Goal: Check status: Check status

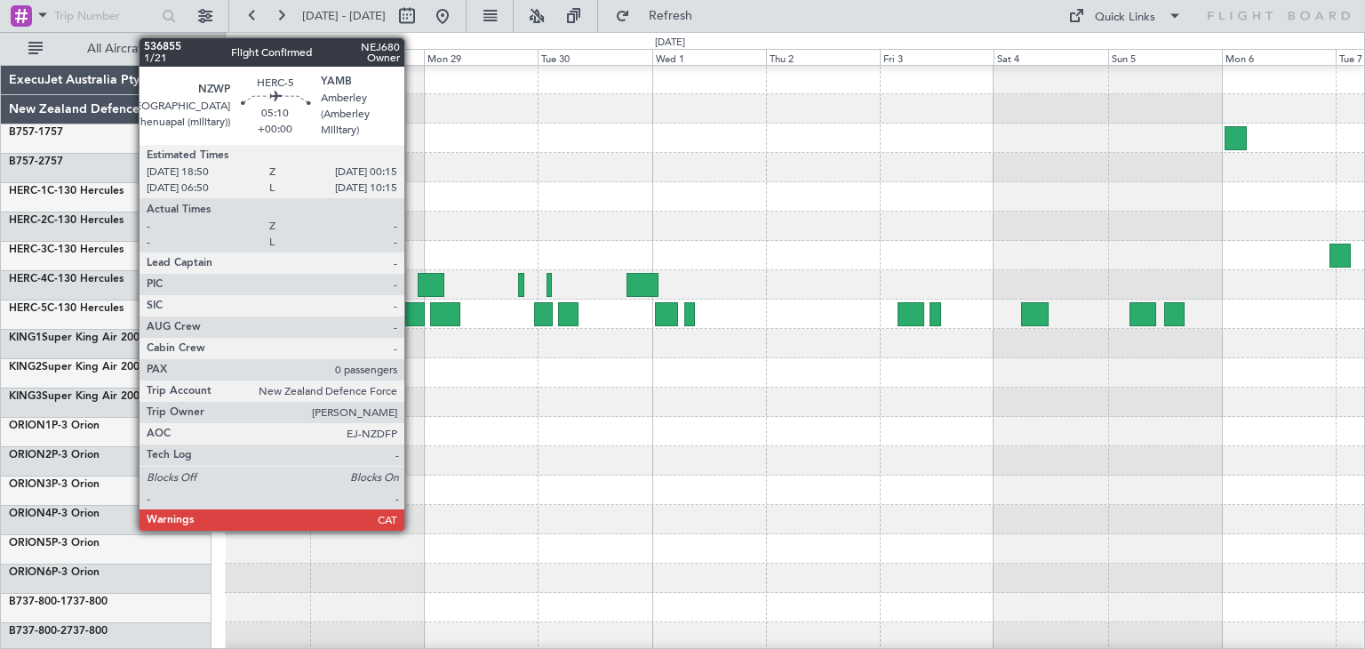
click at [410, 308] on div at bounding box center [412, 314] width 26 height 24
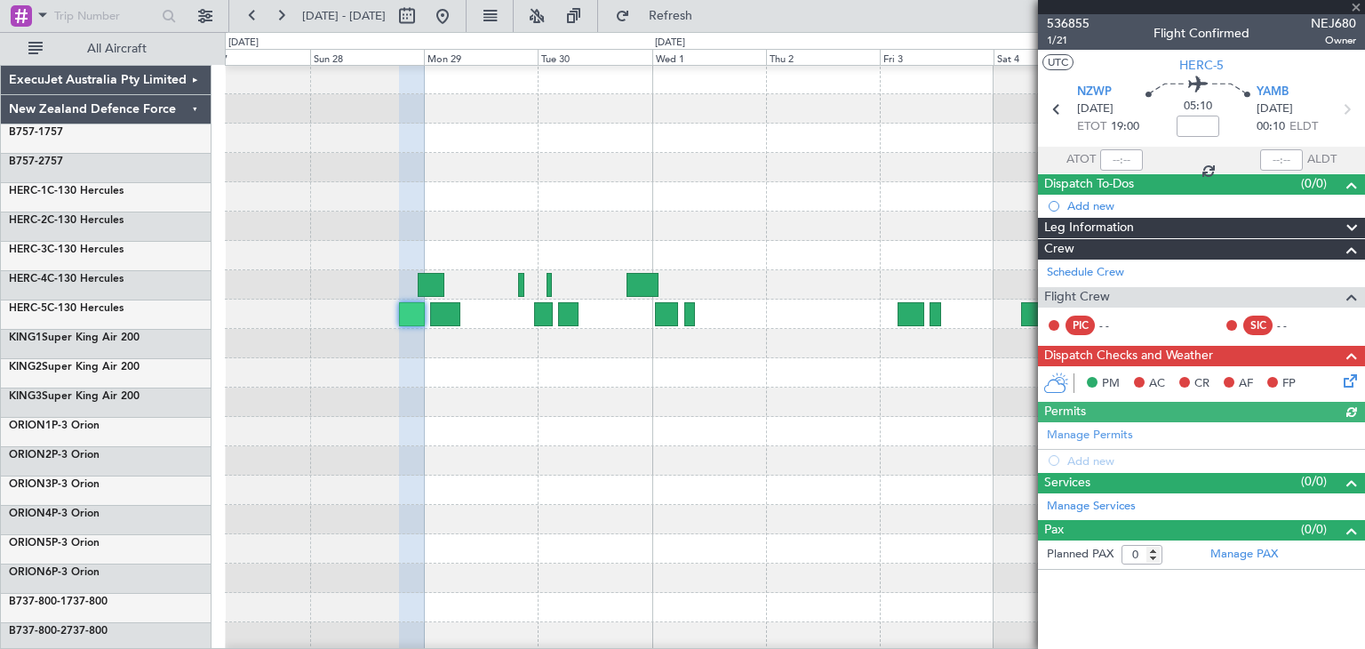
click at [1358, 16] on div "536855 1/21 Flight Confirmed NEJ680 Owner" at bounding box center [1201, 32] width 327 height 36
click at [1357, 8] on div at bounding box center [1201, 7] width 327 height 14
click at [1357, 5] on span at bounding box center [1356, 8] width 18 height 16
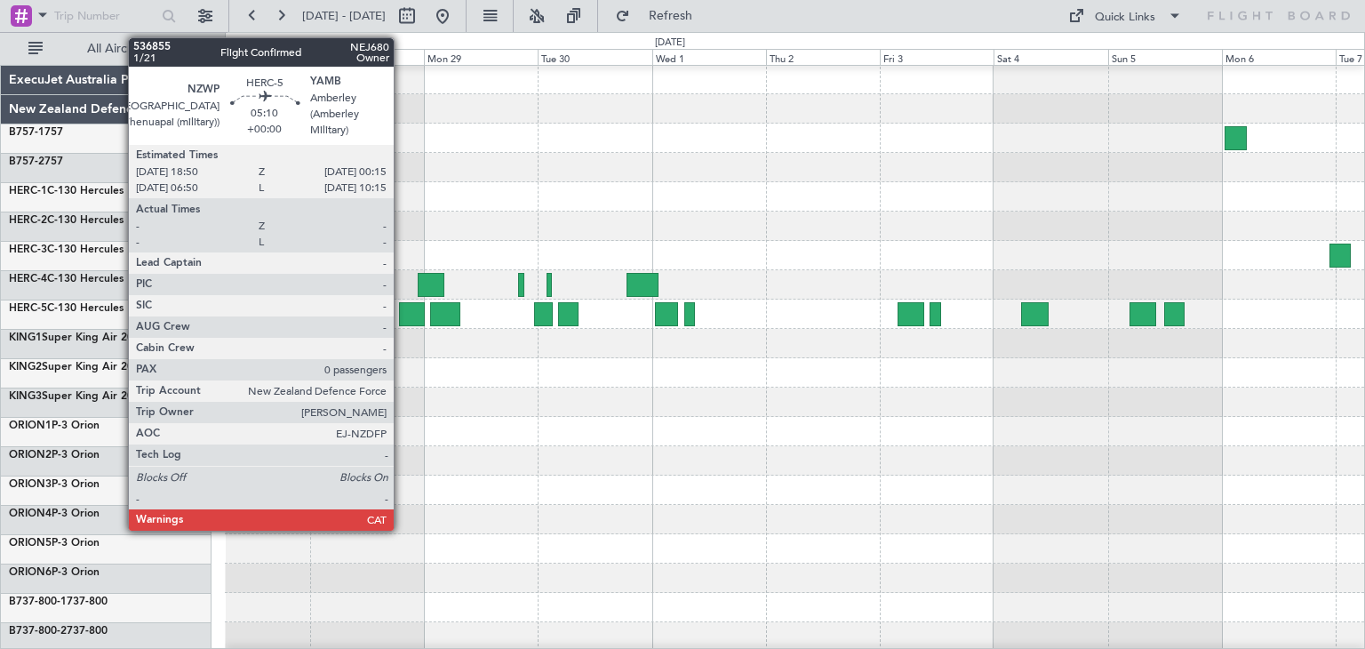
click at [402, 307] on div at bounding box center [412, 314] width 26 height 24
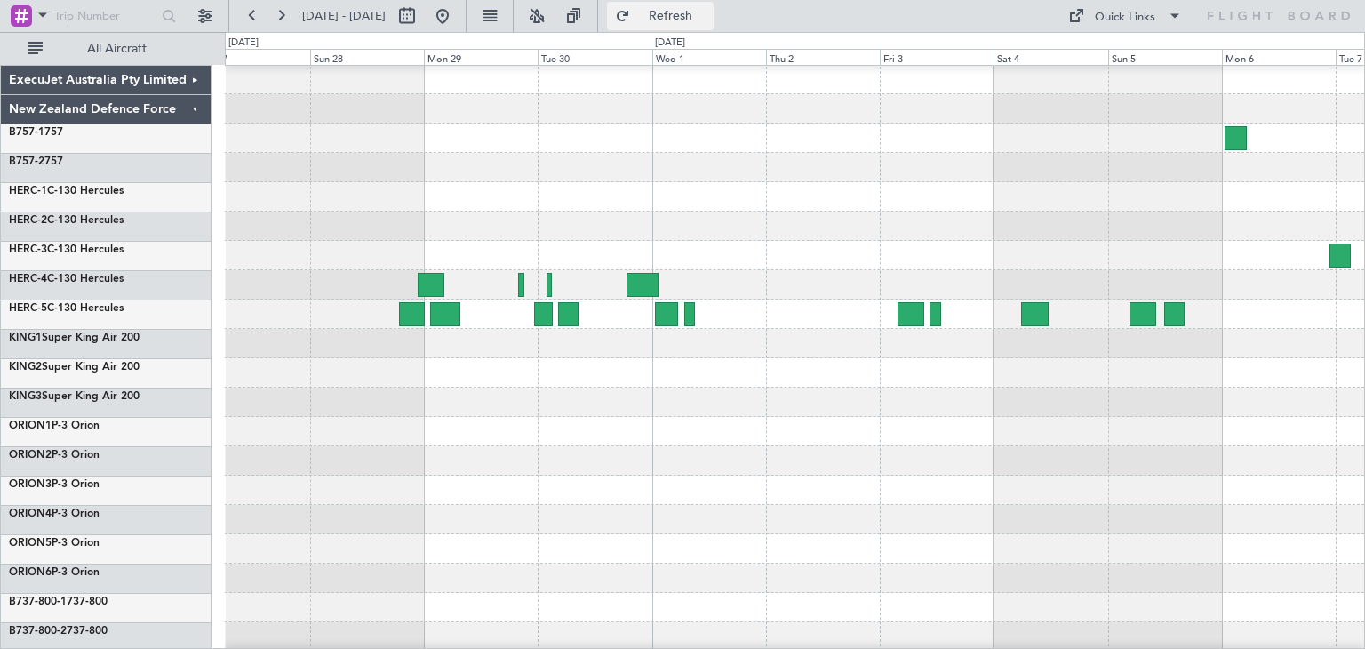
click at [713, 23] on button "Refresh" at bounding box center [660, 16] width 107 height 28
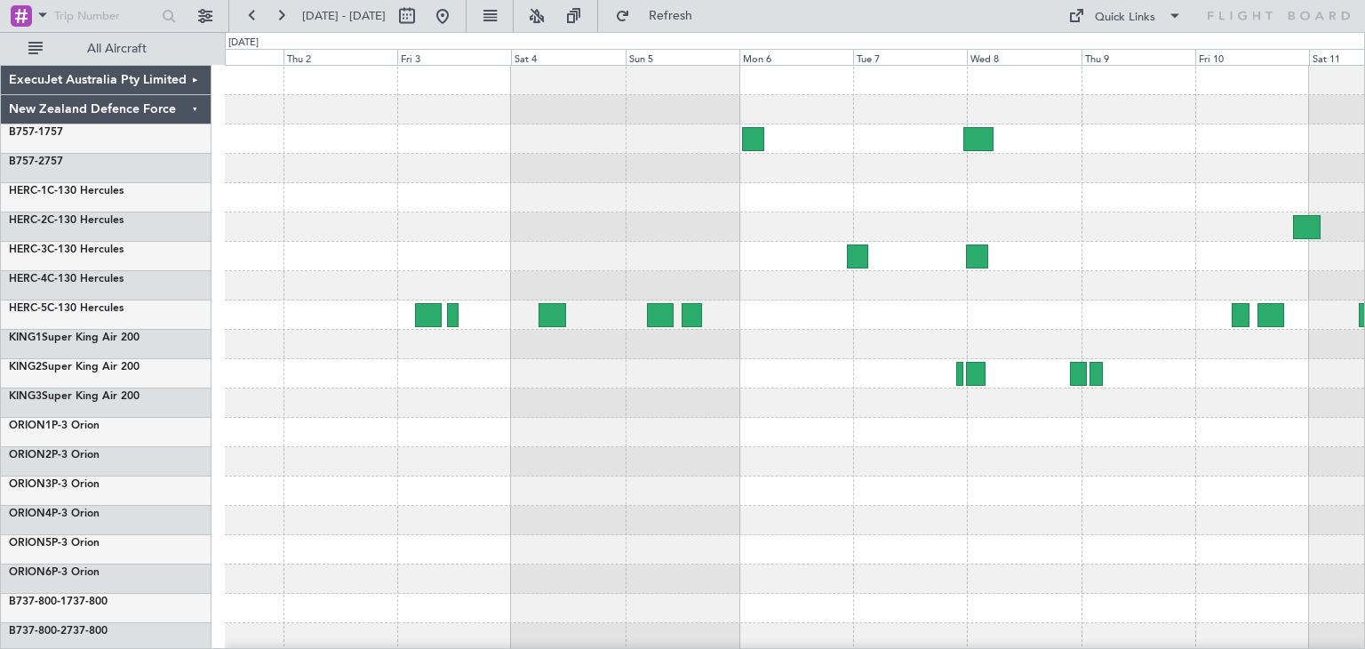
click at [453, 497] on div at bounding box center [794, 432] width 1139 height 733
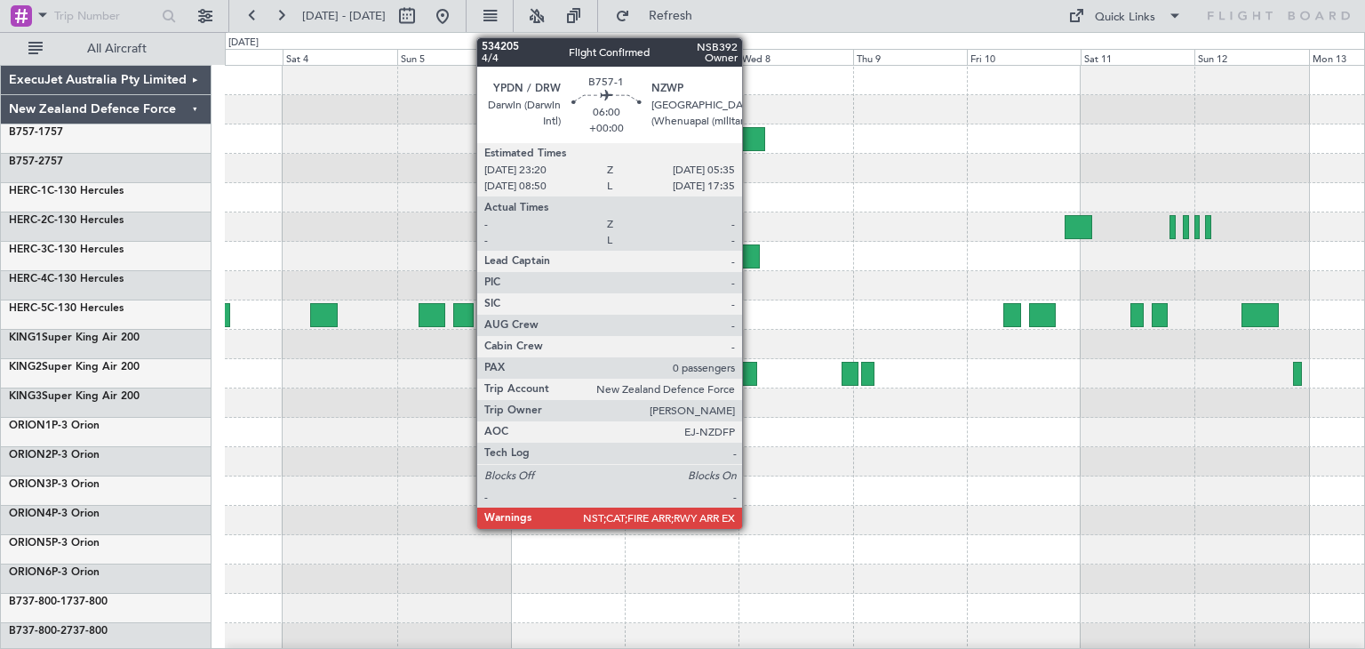
click at [750, 130] on div at bounding box center [750, 139] width 30 height 24
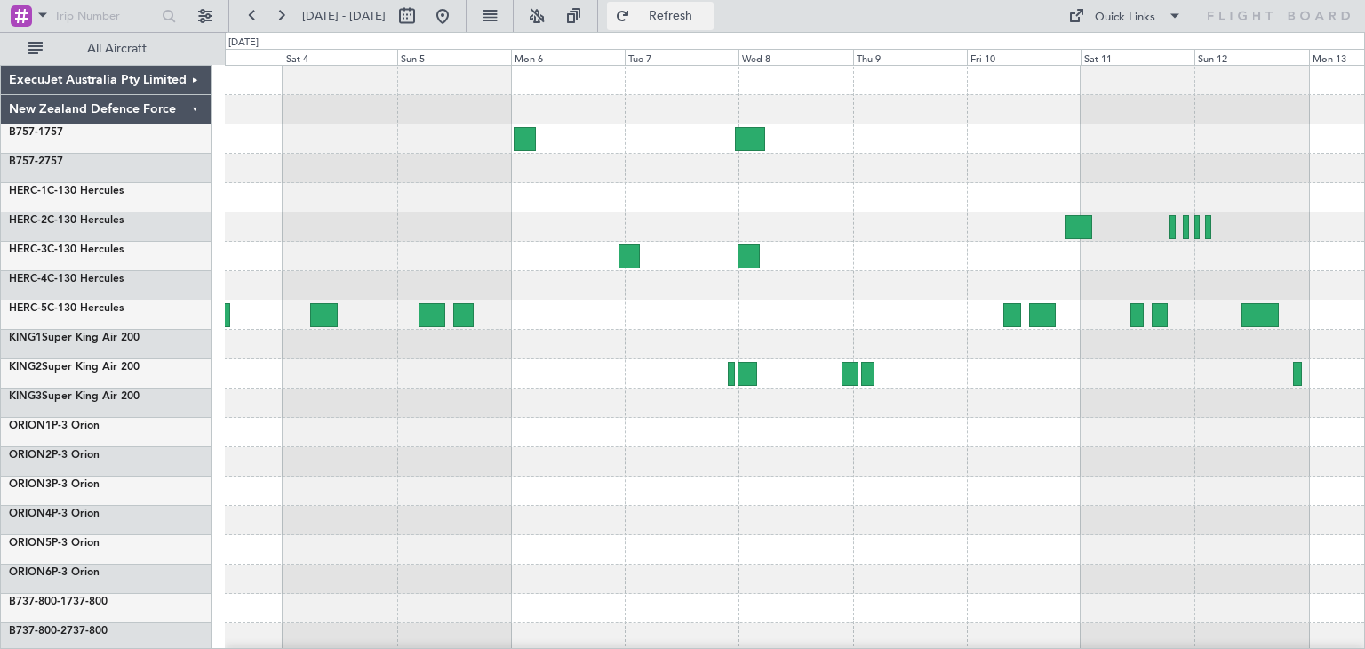
click at [696, 15] on span "Refresh" at bounding box center [670, 16] width 75 height 12
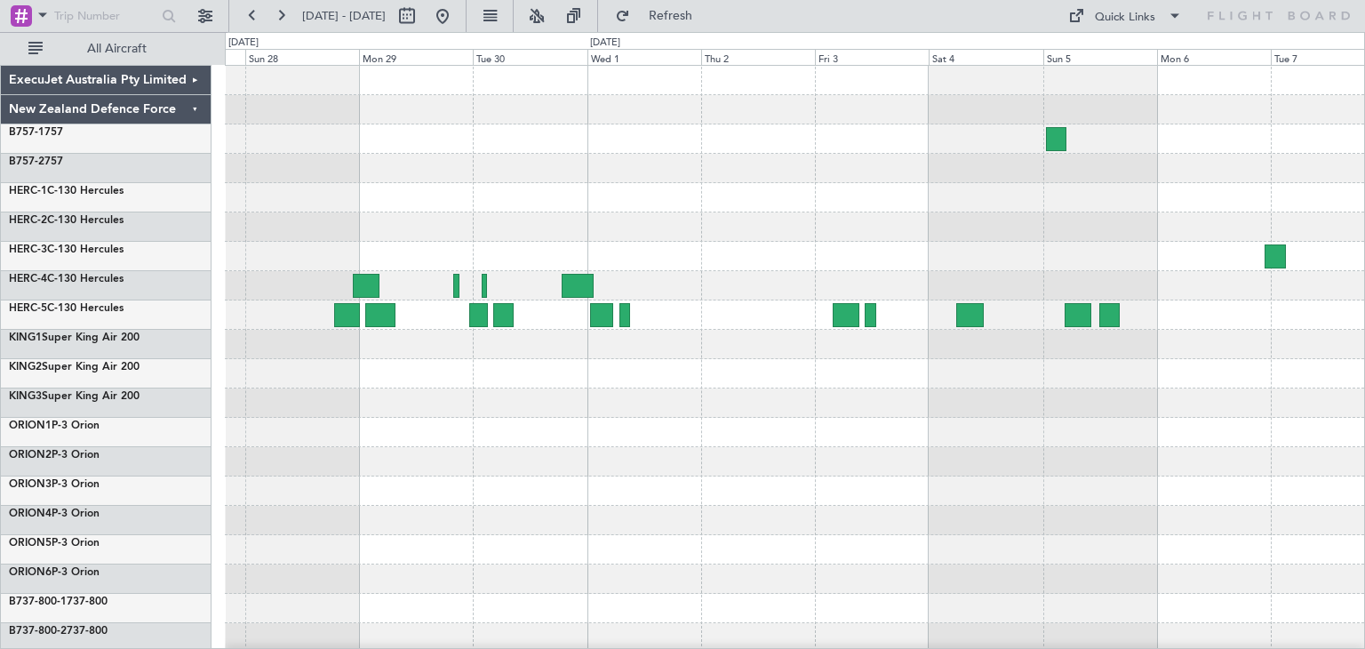
click at [1056, 202] on div at bounding box center [794, 432] width 1139 height 733
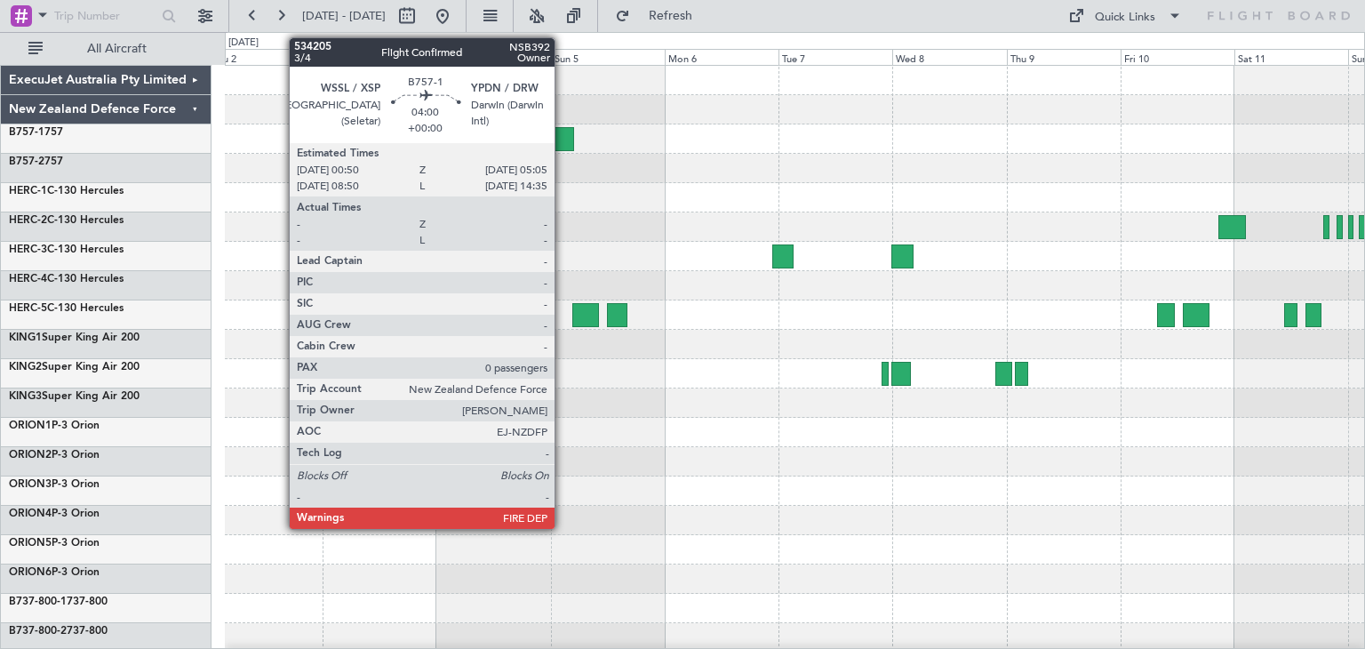
click at [562, 136] on div at bounding box center [563, 139] width 20 height 24
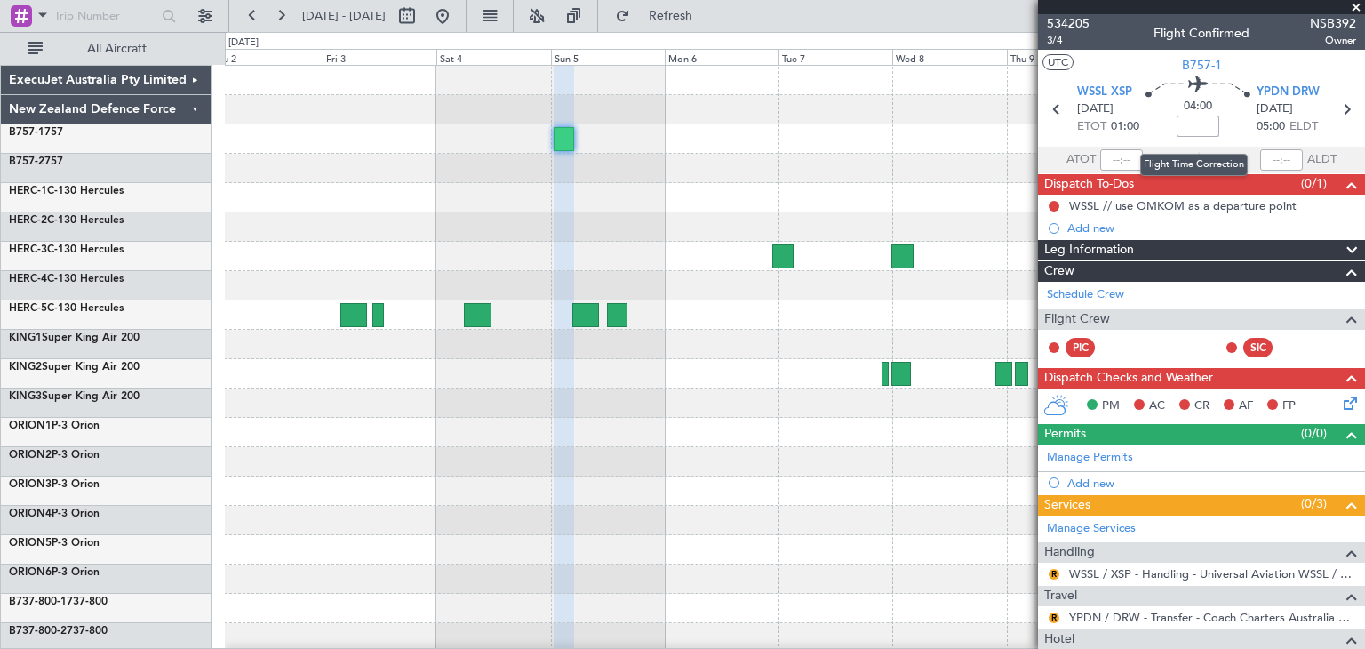
click at [1201, 125] on input at bounding box center [1197, 125] width 43 height 21
type input "+00:00"
drag, startPoint x: 1177, startPoint y: 123, endPoint x: 1215, endPoint y: 123, distance: 38.2
click at [1215, 123] on div "04:00 +00:00" at bounding box center [1197, 109] width 117 height 66
type input "+00:35"
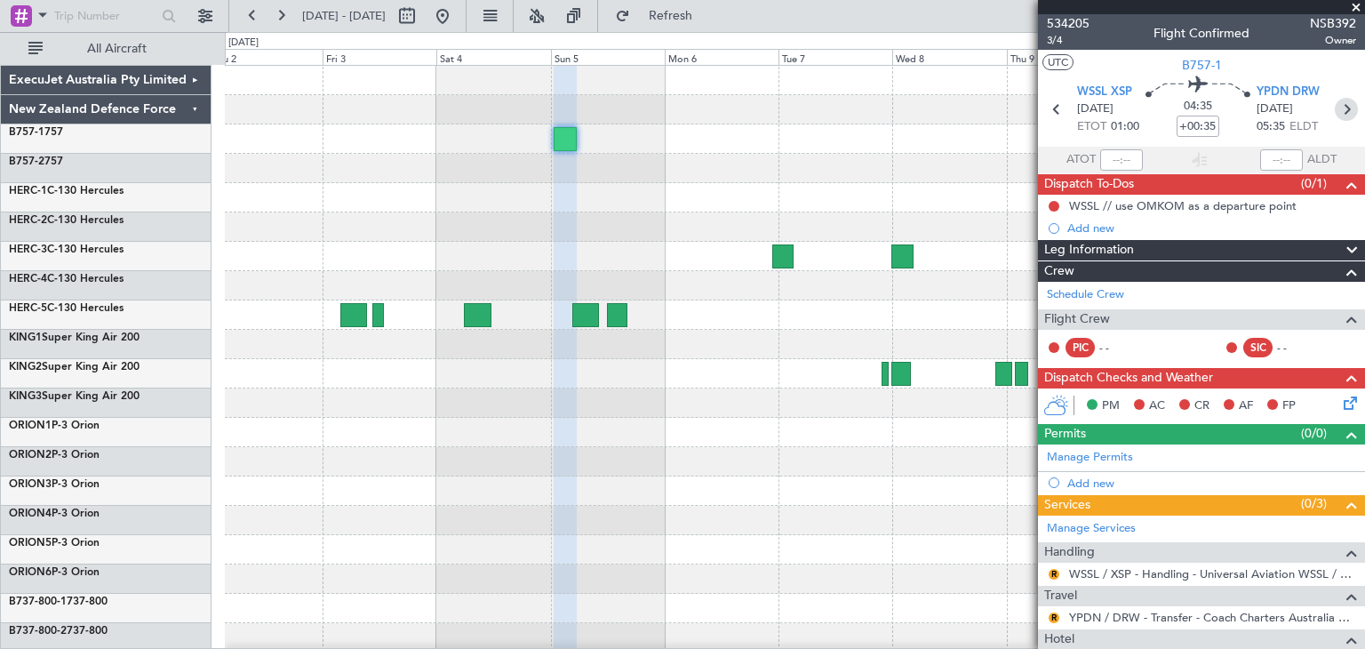
click at [1335, 111] on icon at bounding box center [1345, 109] width 23 height 23
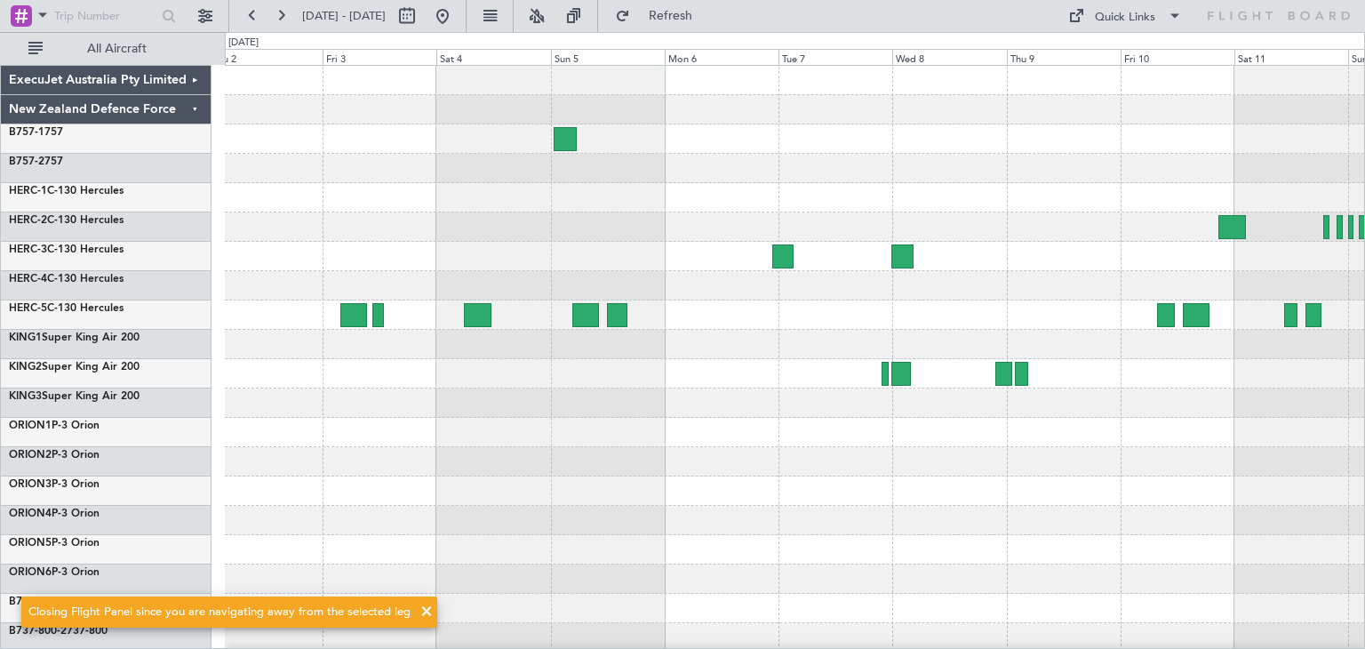
click at [425, 608] on span at bounding box center [426, 611] width 21 height 21
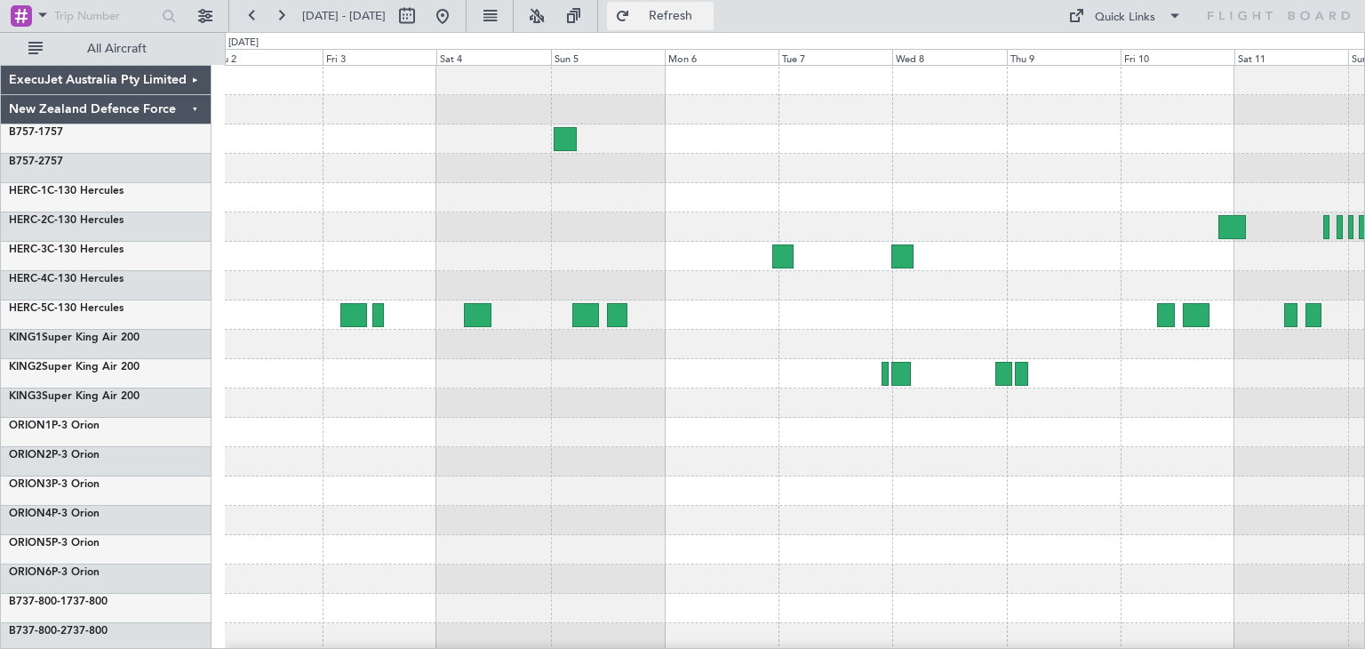
click at [708, 16] on span "Refresh" at bounding box center [670, 16] width 75 height 12
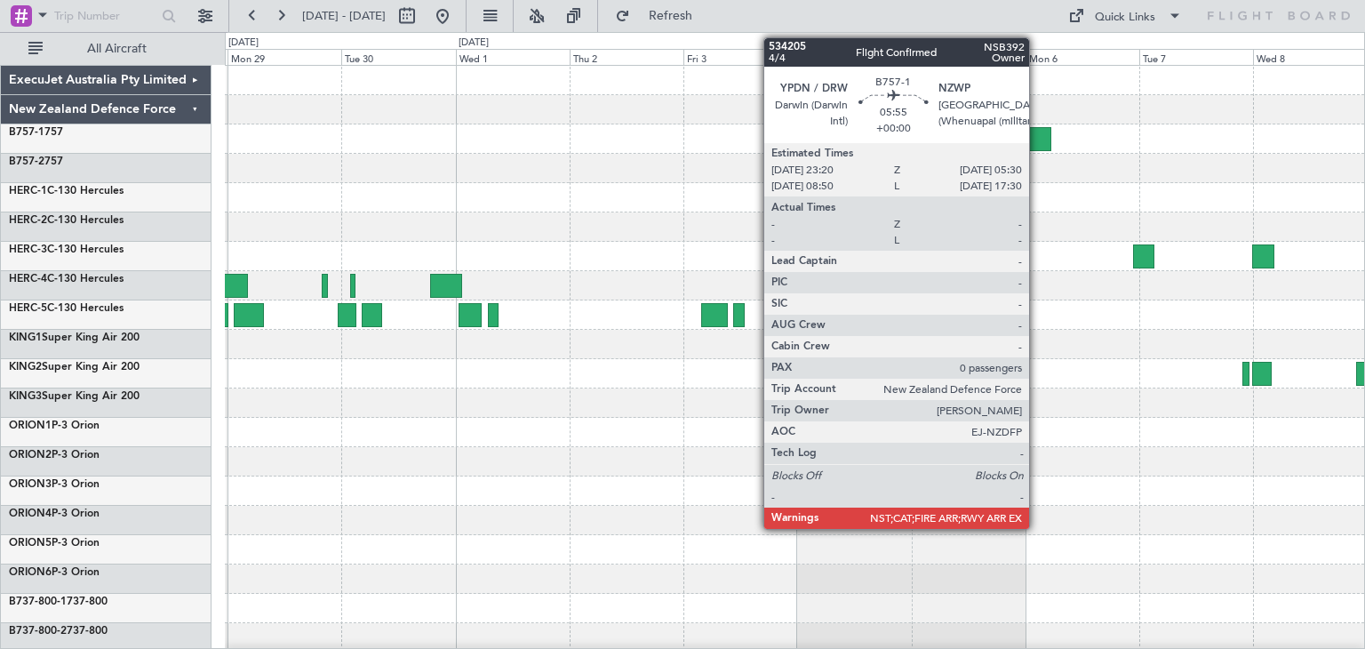
click at [1037, 136] on div at bounding box center [1035, 139] width 29 height 24
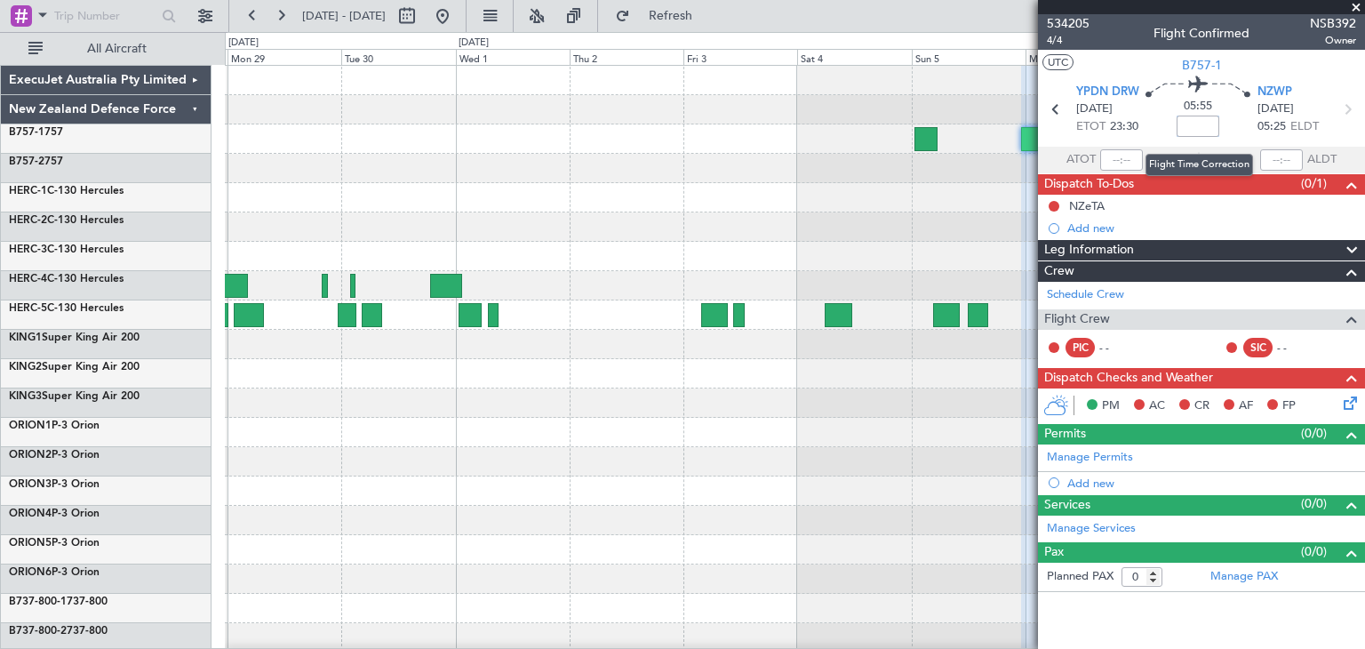
click at [1197, 123] on input at bounding box center [1197, 125] width 43 height 21
type input "+00:00"
click at [1358, 5] on span at bounding box center [1356, 8] width 18 height 16
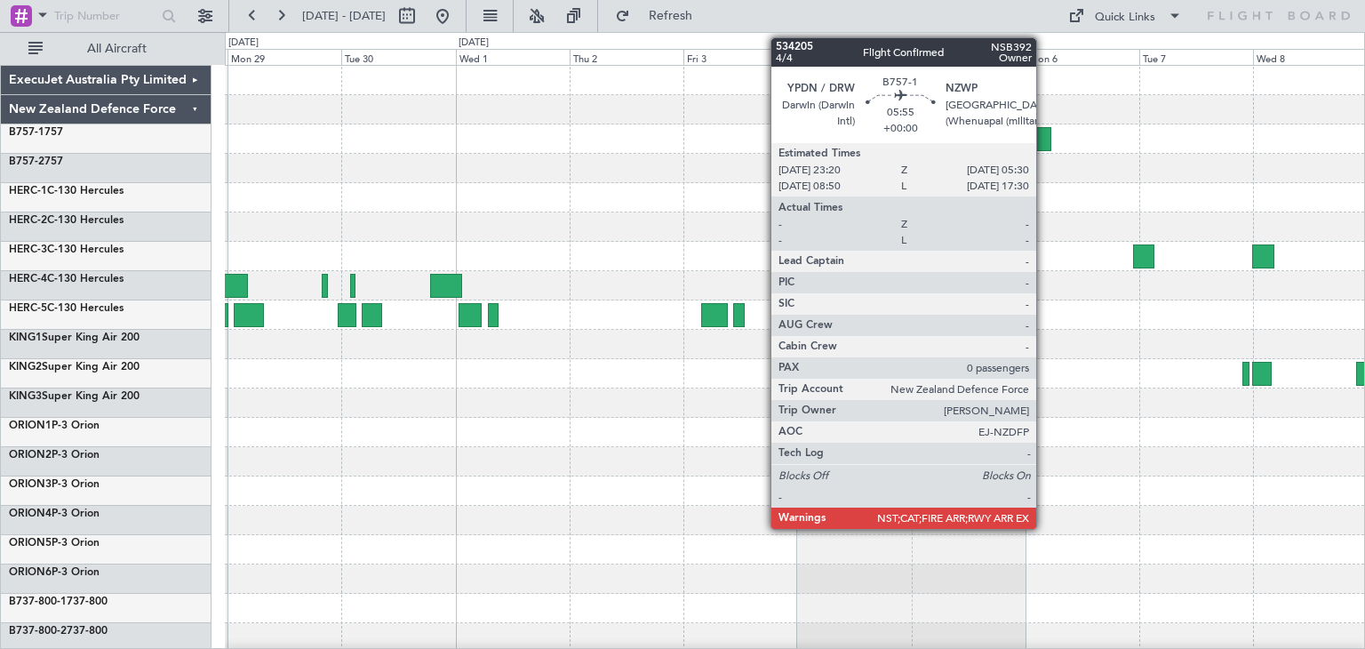
click at [1034, 136] on div at bounding box center [1035, 139] width 29 height 24
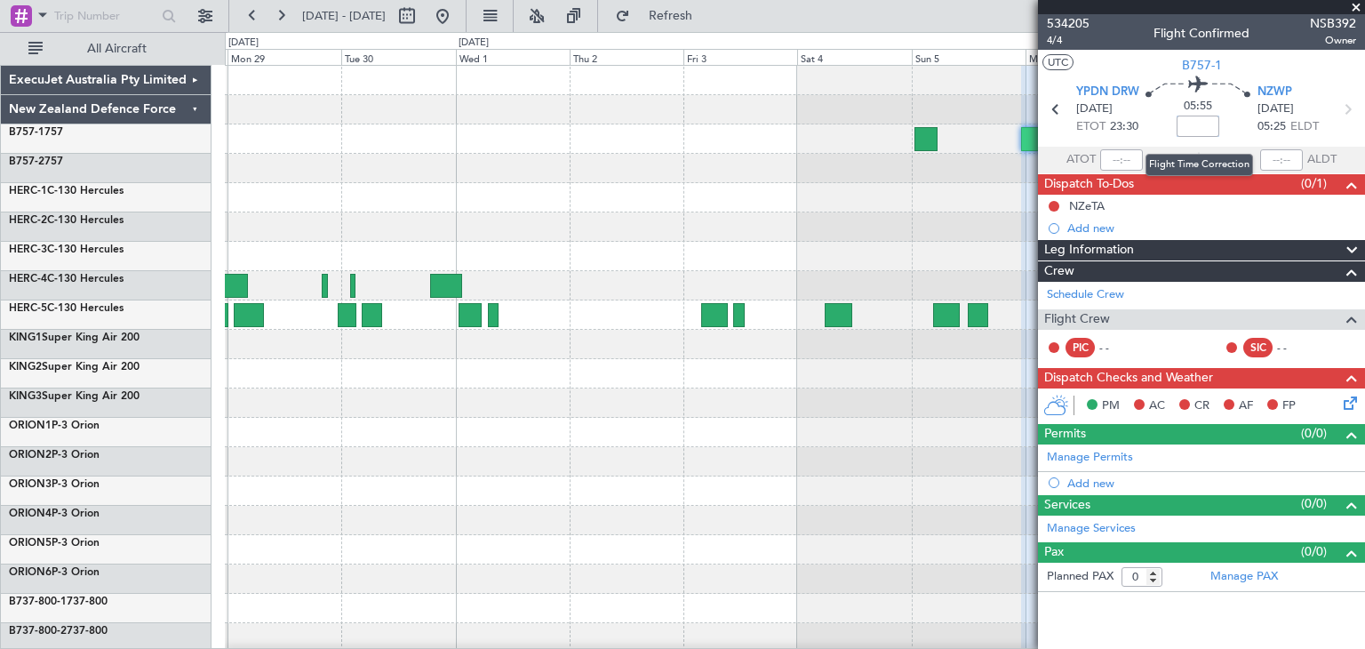
click at [1197, 124] on input at bounding box center [1197, 125] width 43 height 21
type input "+00:10"
click at [1354, 6] on span at bounding box center [1356, 8] width 18 height 16
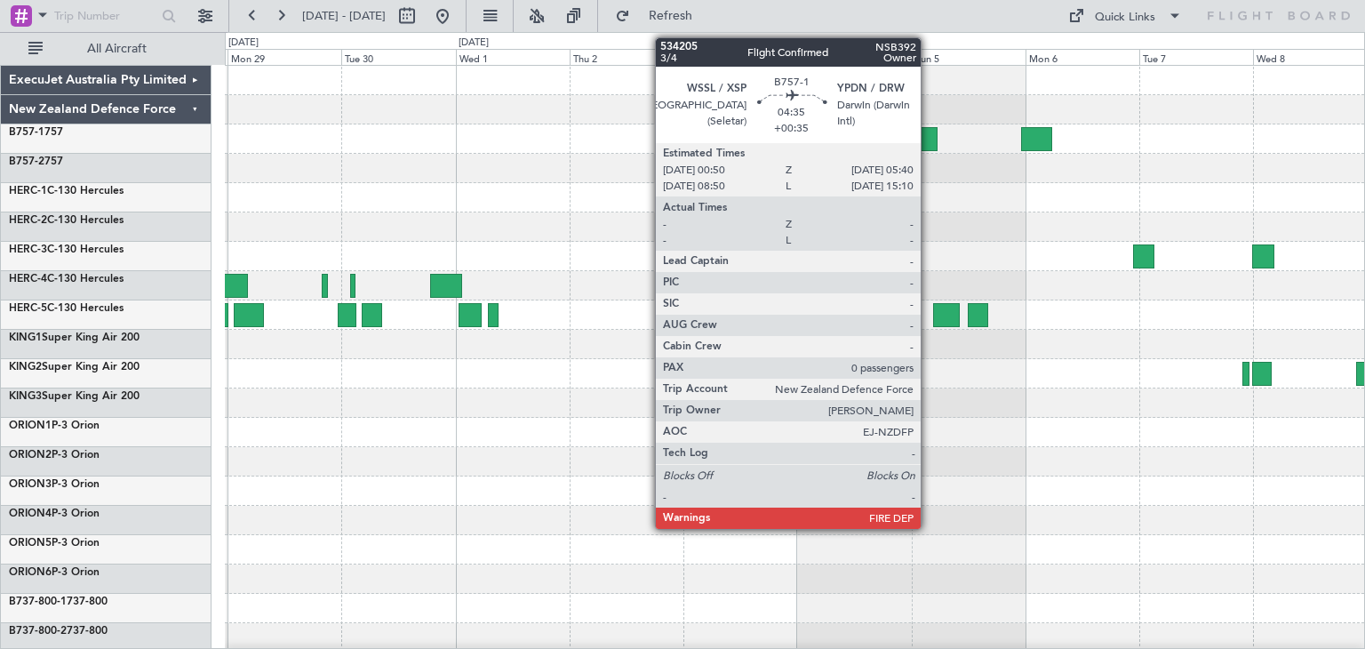
click at [928, 133] on div at bounding box center [925, 139] width 23 height 24
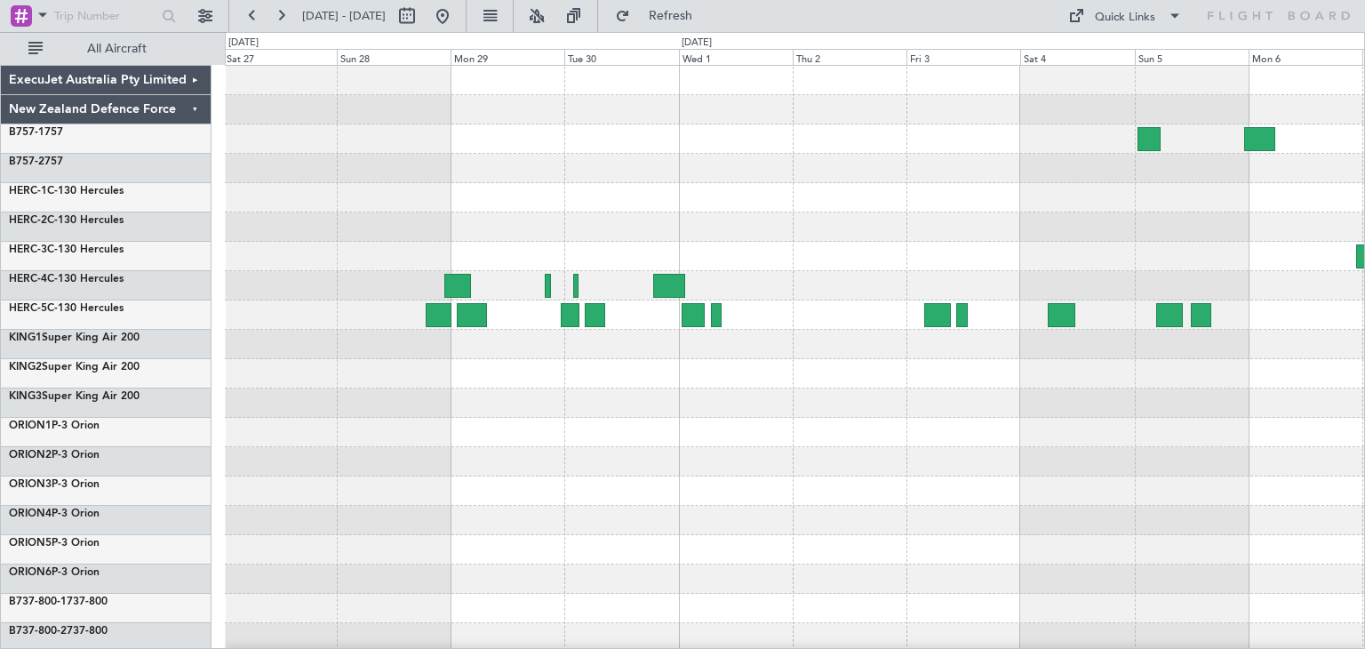
click at [705, 424] on div at bounding box center [794, 432] width 1139 height 733
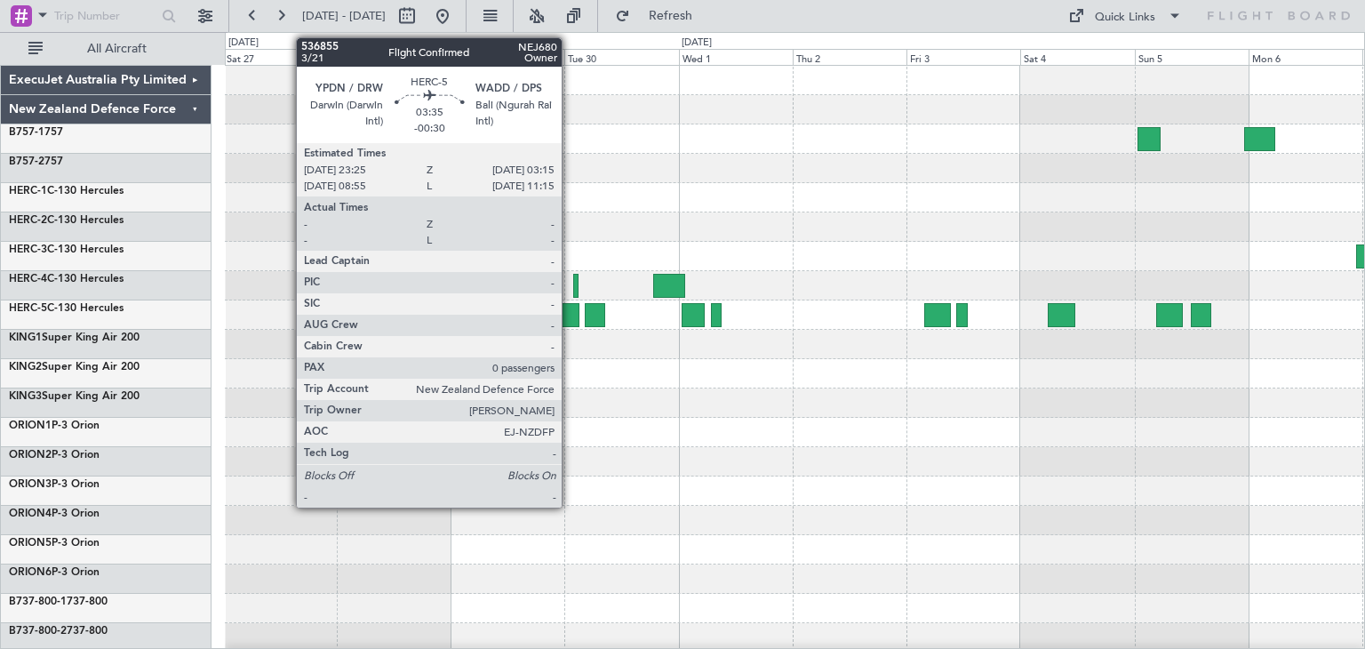
click at [569, 317] on div at bounding box center [570, 315] width 19 height 24
click at [565, 310] on div at bounding box center [570, 315] width 19 height 24
